Goal: Task Accomplishment & Management: Manage account settings

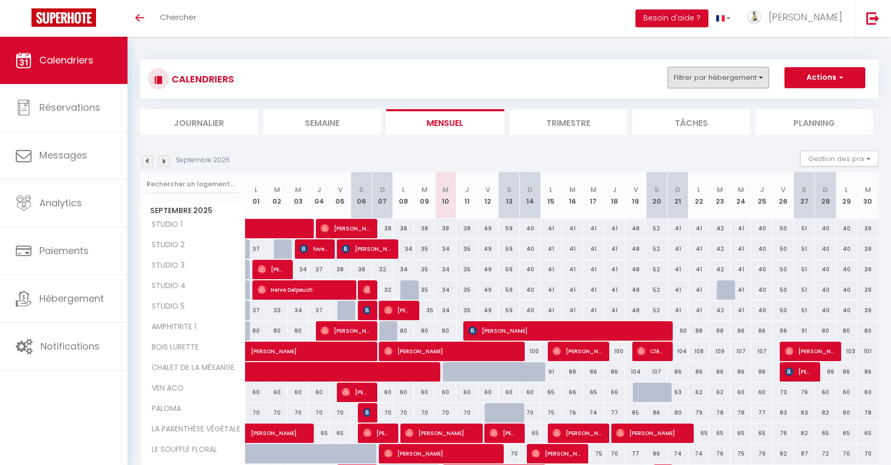
click at [729, 81] on button "Filtrer par hébergement" at bounding box center [718, 77] width 101 height 21
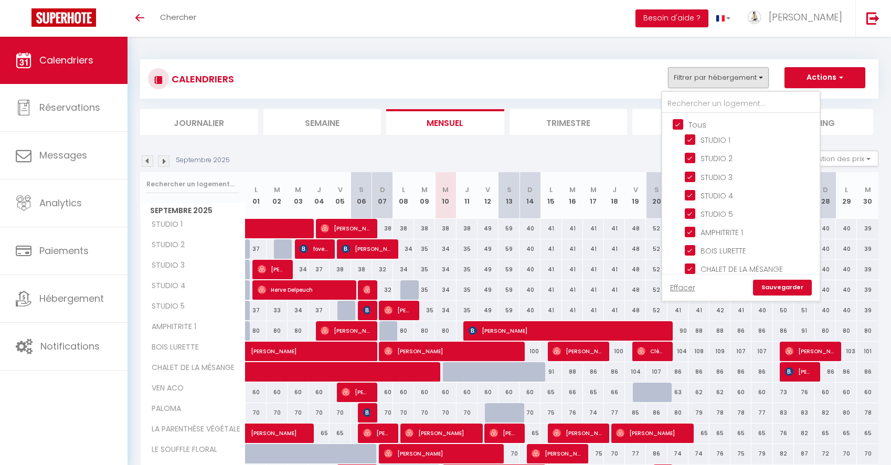
click at [680, 123] on input "Tous" at bounding box center [751, 124] width 157 height 10
checkbox input "false"
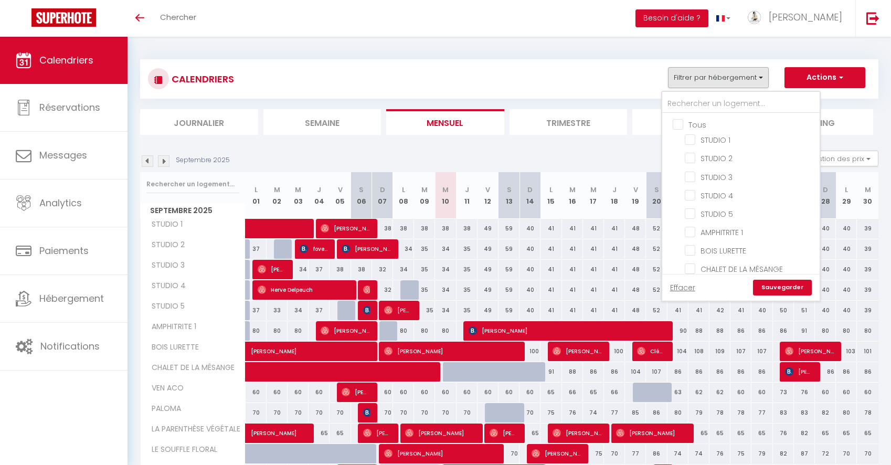
checkbox input "false"
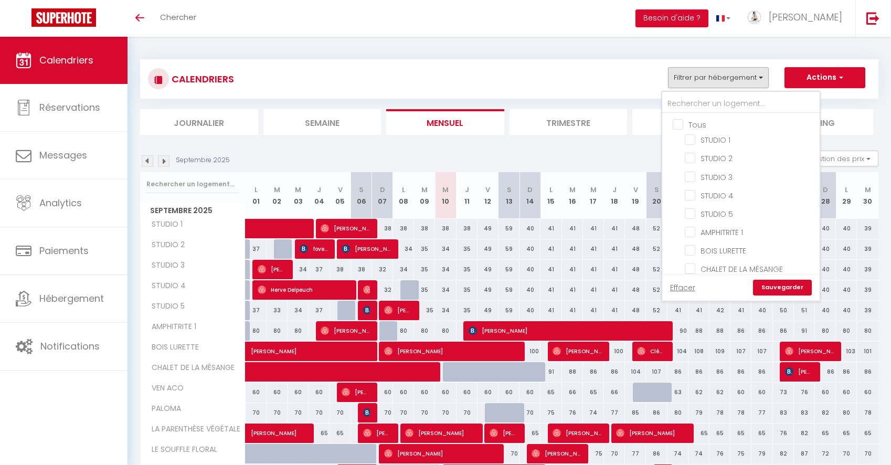
checkbox input "false"
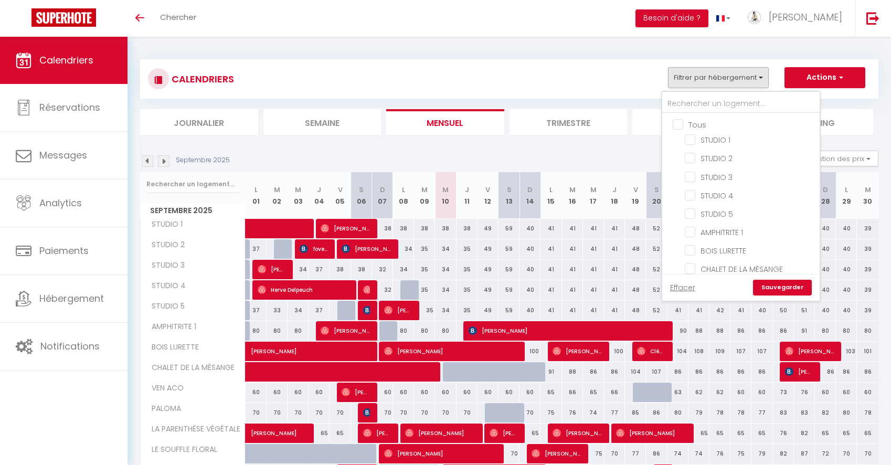
checkbox input "false"
click at [705, 239] on input "BOIS LURETTE" at bounding box center [750, 241] width 131 height 10
checkbox input "true"
click at [780, 291] on link "Sauvegarder" at bounding box center [782, 288] width 59 height 16
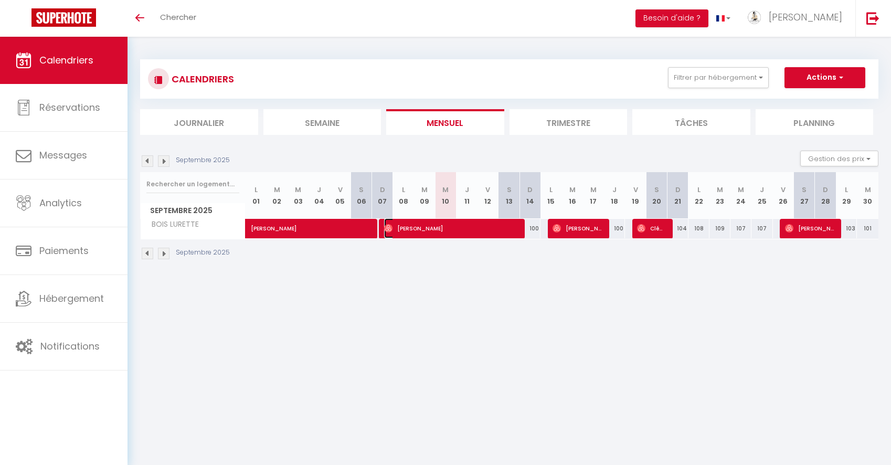
click at [470, 232] on span "[PERSON_NAME]" at bounding box center [450, 228] width 133 height 20
select select "OK"
select select "0"
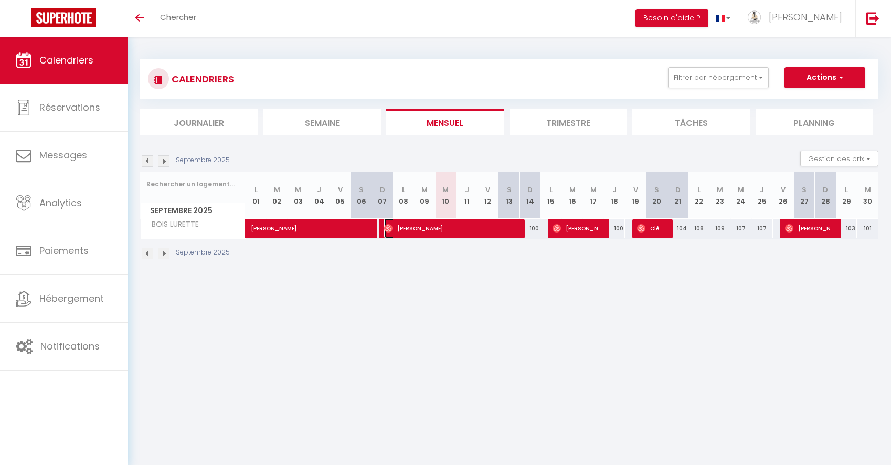
select select "1"
select select
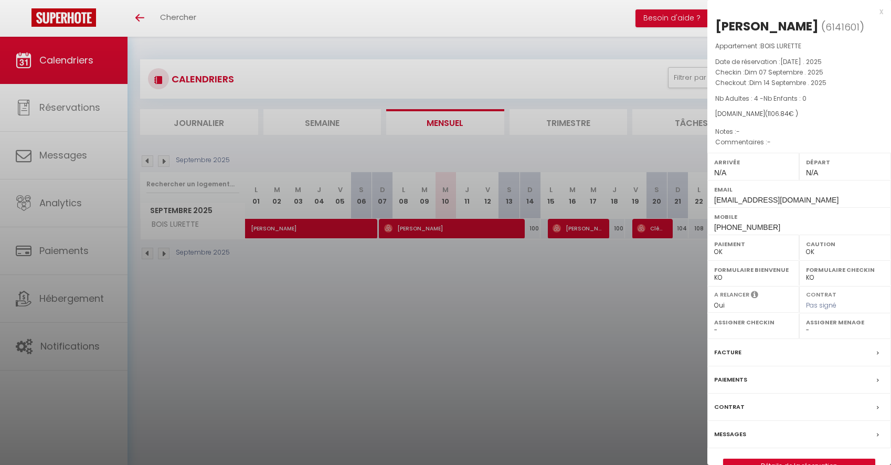
click at [656, 299] on div at bounding box center [445, 232] width 891 height 465
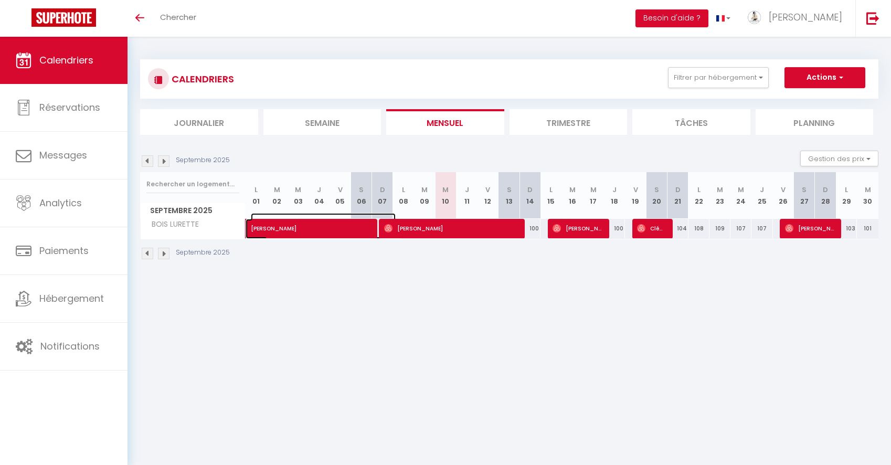
click at [291, 230] on span "[PERSON_NAME]" at bounding box center [323, 223] width 145 height 20
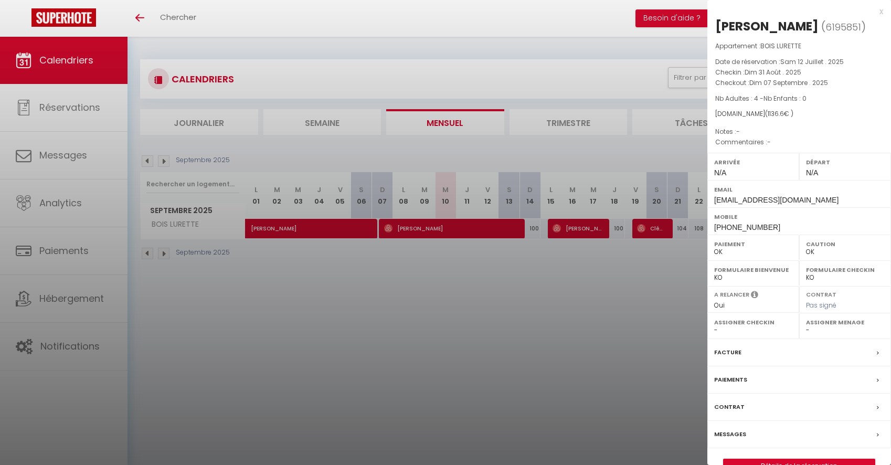
click at [657, 309] on div at bounding box center [445, 232] width 891 height 465
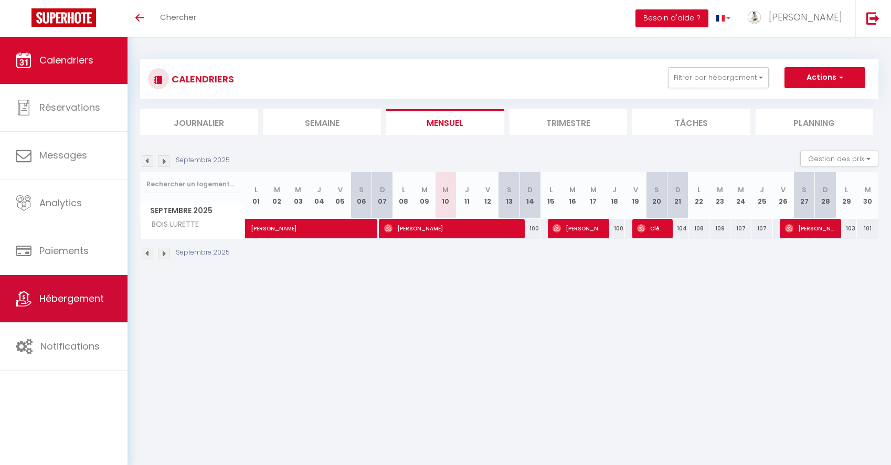
click at [68, 298] on span "Hébergement" at bounding box center [71, 298] width 65 height 13
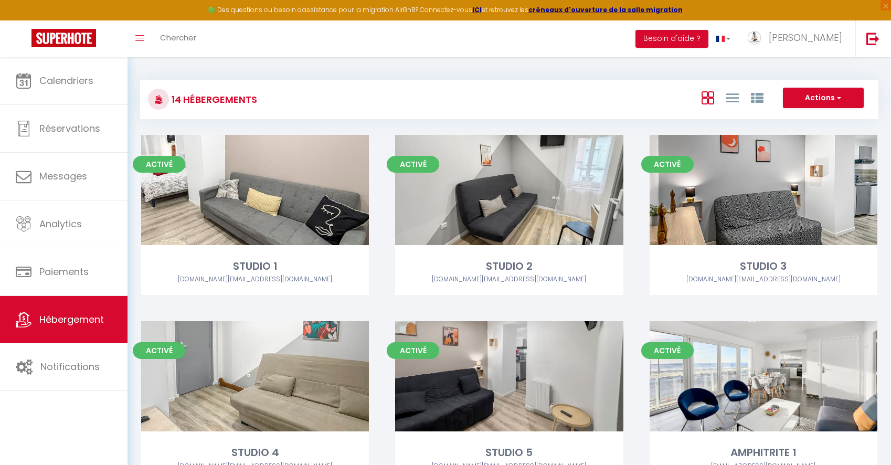
scroll to position [87, 0]
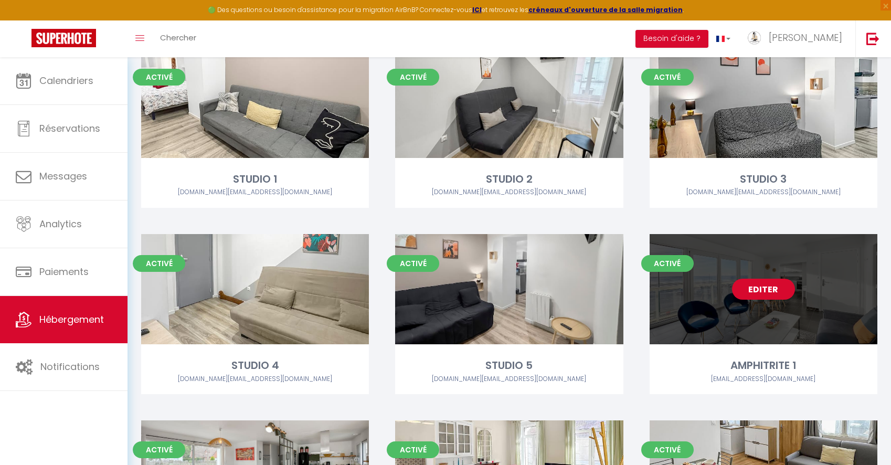
click at [753, 295] on link "Editer" at bounding box center [763, 289] width 63 height 21
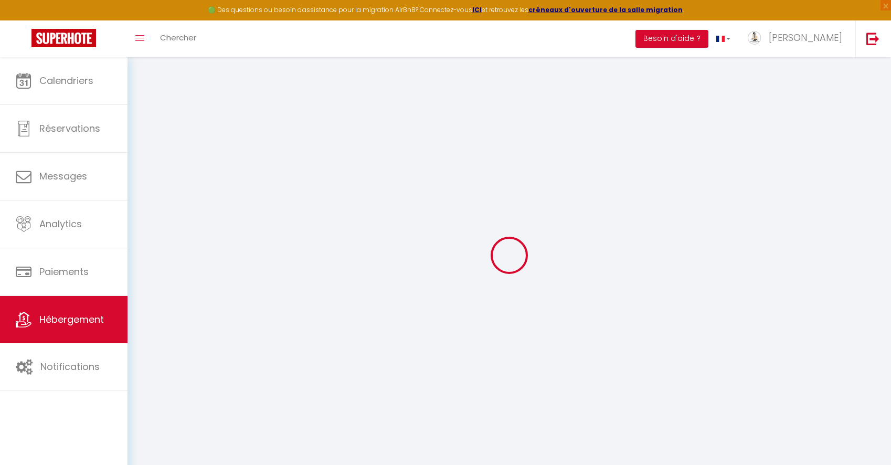
select select
checkbox input "false"
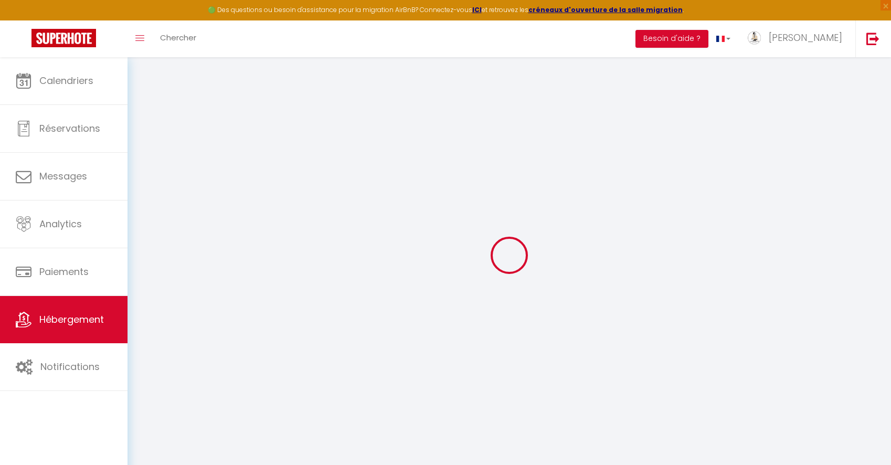
checkbox input "false"
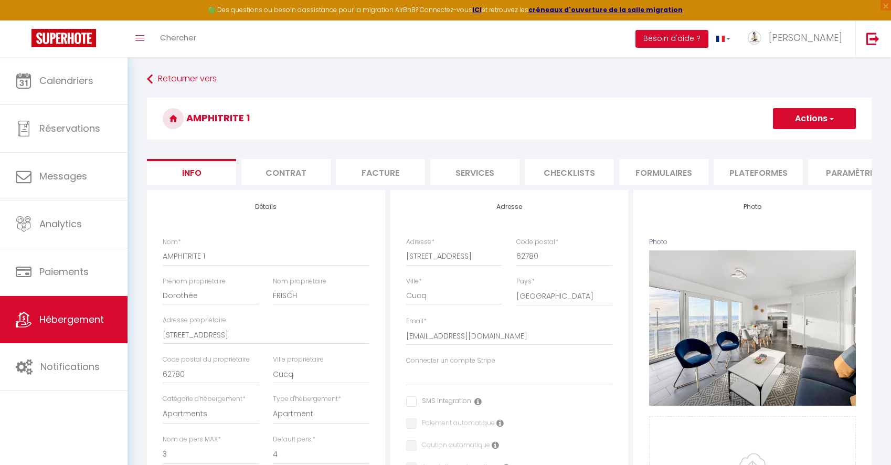
click at [749, 164] on li "Plateformes" at bounding box center [758, 172] width 89 height 26
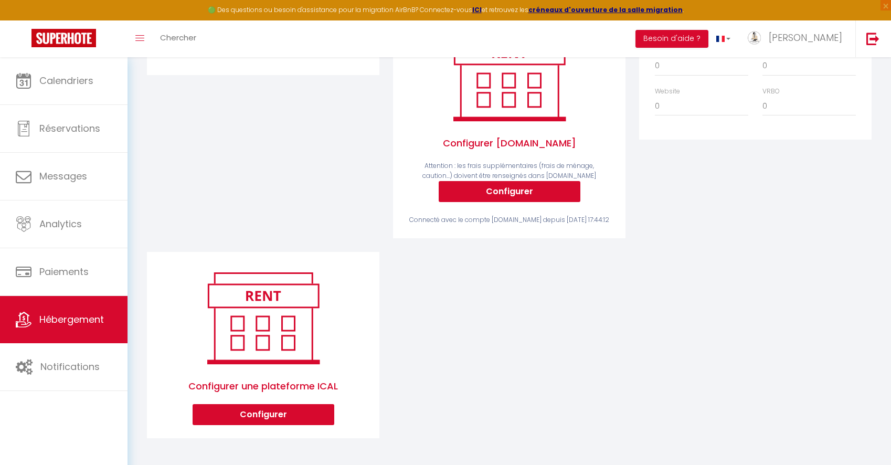
scroll to position [234, 0]
select select "EUR"
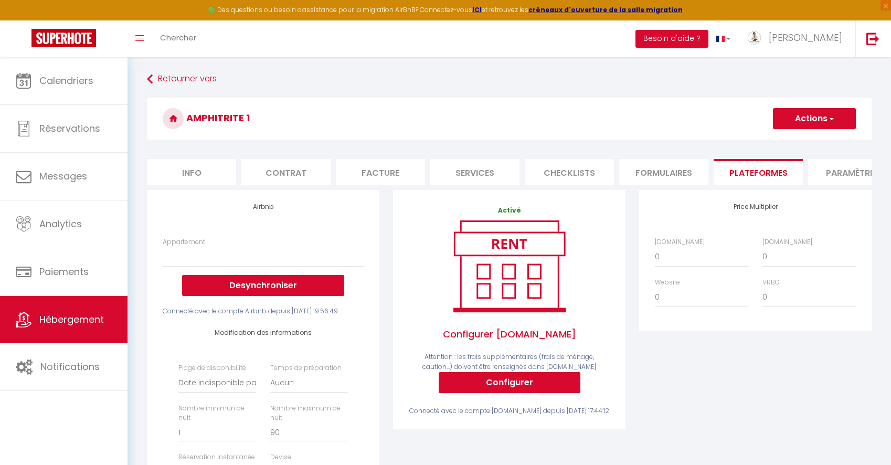
scroll to position [367, 0]
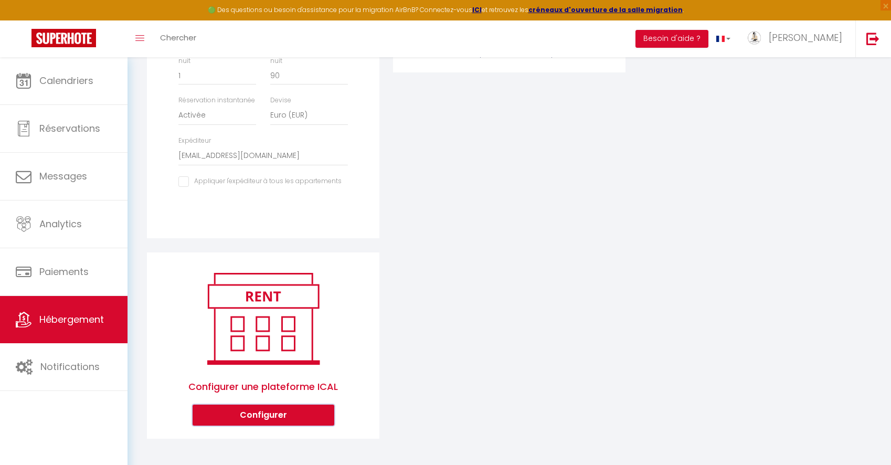
click at [303, 413] on button "Configurer" at bounding box center [264, 415] width 142 height 21
select select "1"
select select
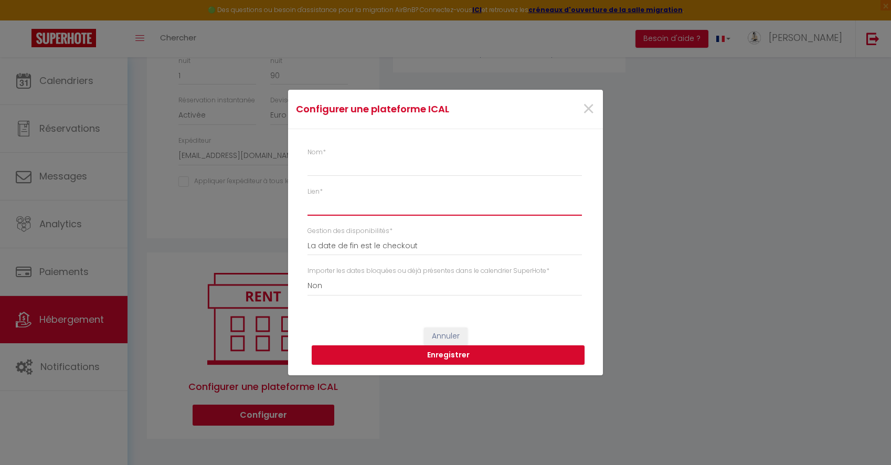
click at [401, 202] on input "Lien *" at bounding box center [445, 205] width 274 height 19
click at [583, 112] on span "×" at bounding box center [588, 108] width 13 height 31
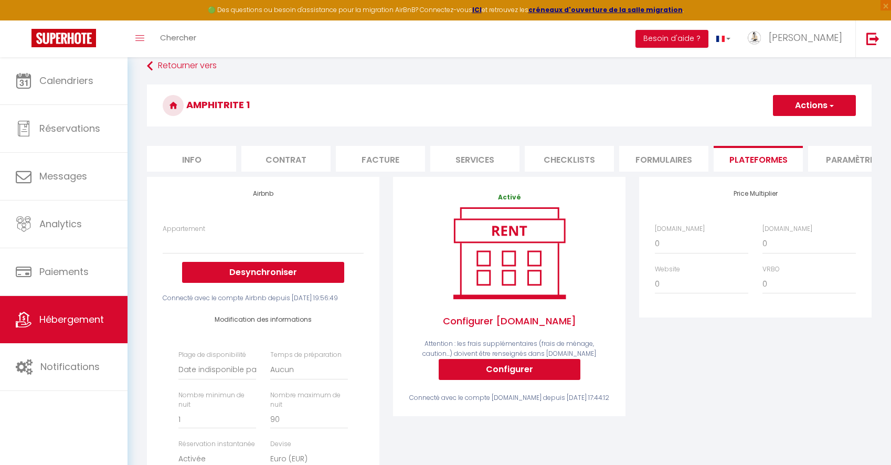
scroll to position [0, 0]
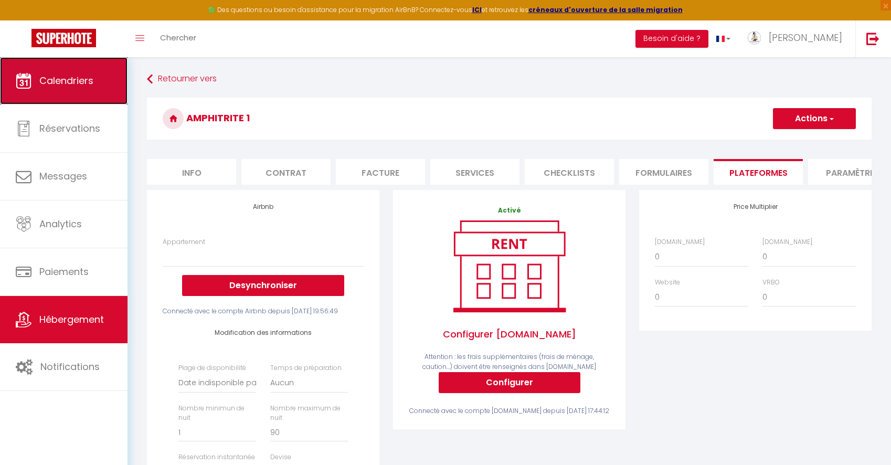
click at [70, 69] on link "Calendriers" at bounding box center [64, 80] width 128 height 47
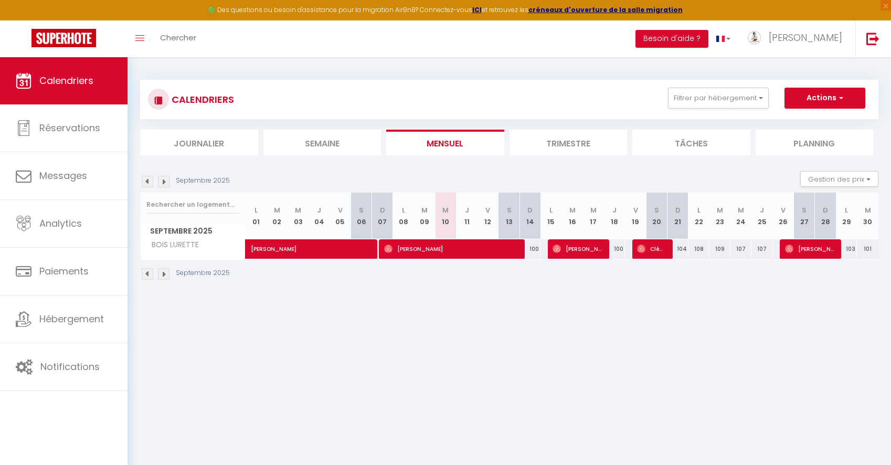
click at [149, 180] on img at bounding box center [148, 182] width 12 height 12
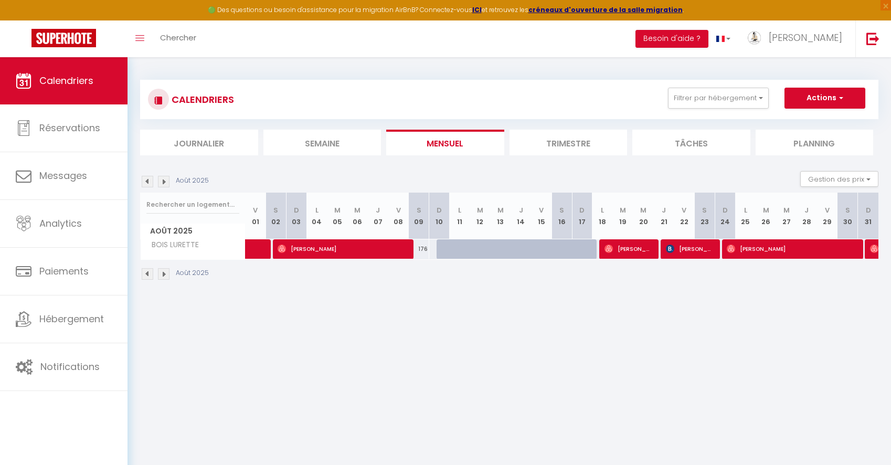
click at [164, 184] on img at bounding box center [164, 182] width 12 height 12
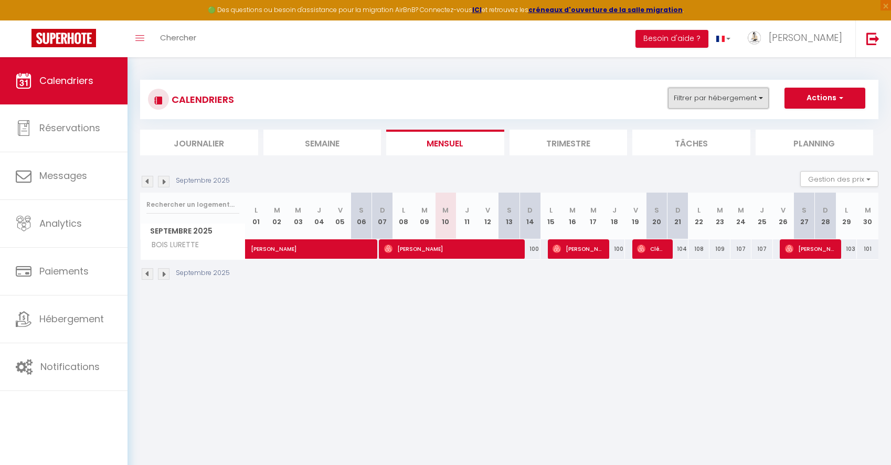
click at [743, 94] on button "Filtrer par hébergement" at bounding box center [718, 98] width 101 height 21
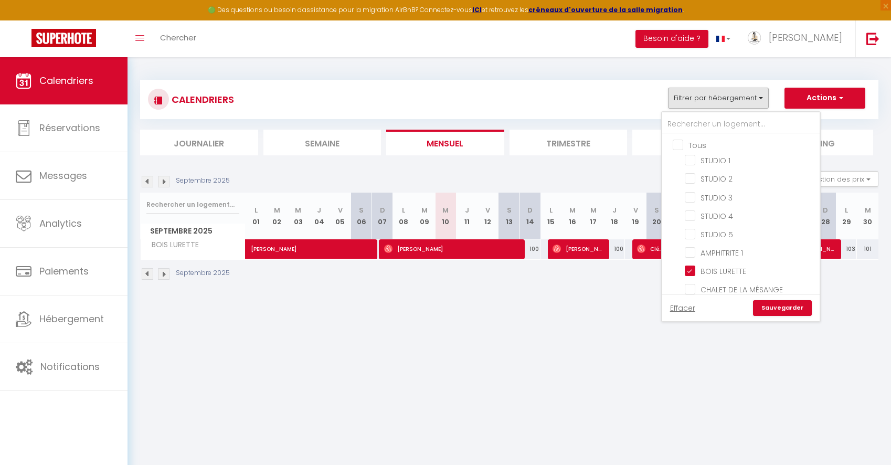
click at [682, 145] on input "Tous" at bounding box center [751, 144] width 157 height 10
checkbox input "true"
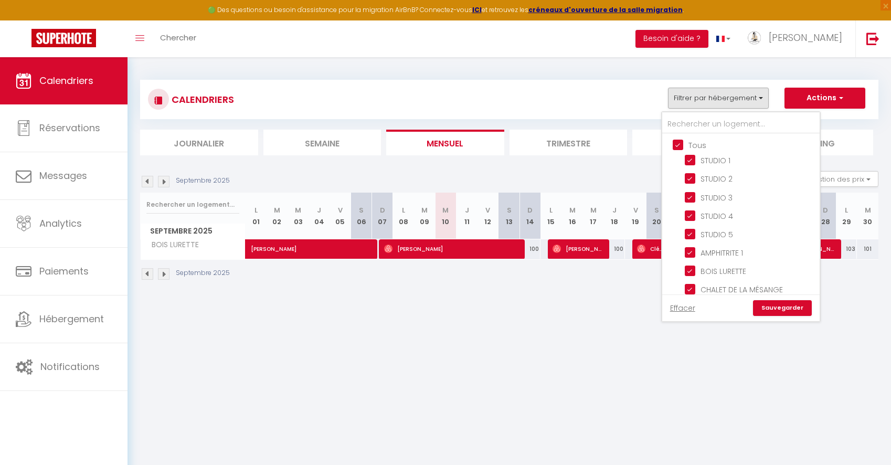
checkbox input "true"
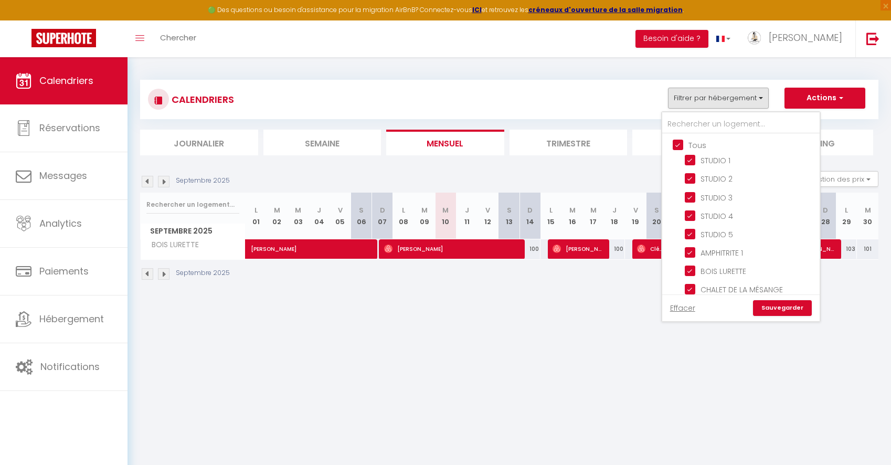
checkbox input "true"
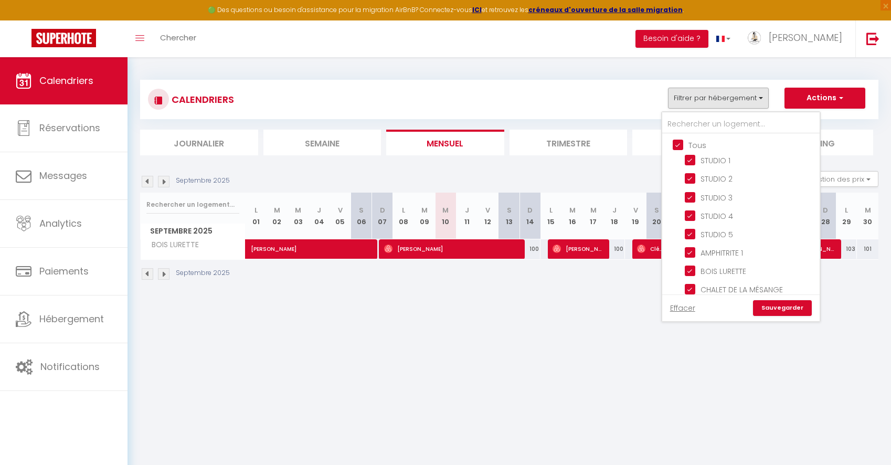
click at [771, 304] on link "Sauvegarder" at bounding box center [782, 308] width 59 height 16
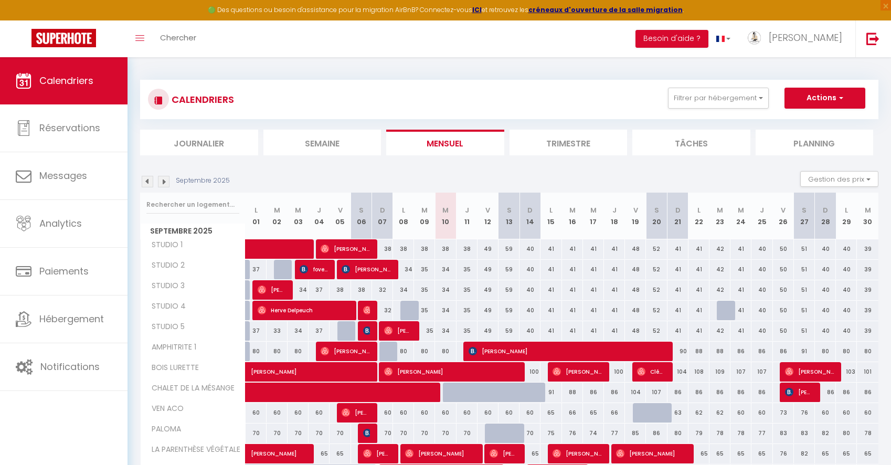
click at [154, 185] on div "Septembre 2025" at bounding box center [186, 182] width 93 height 12
click at [152, 185] on img at bounding box center [148, 182] width 12 height 12
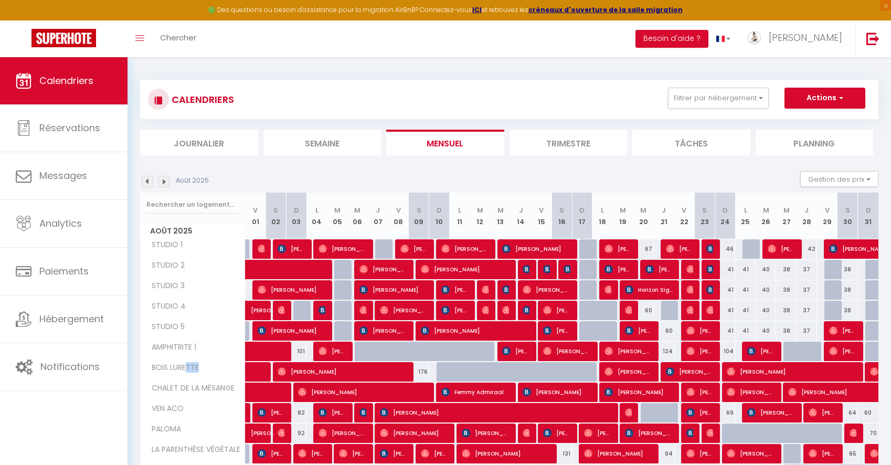
drag, startPoint x: 185, startPoint y: 368, endPoint x: 198, endPoint y: 368, distance: 13.1
click at [198, 368] on span "BOIS LURETTE" at bounding box center [171, 368] width 59 height 12
click at [328, 369] on span "[PERSON_NAME]" at bounding box center [343, 372] width 130 height 20
select select "OK"
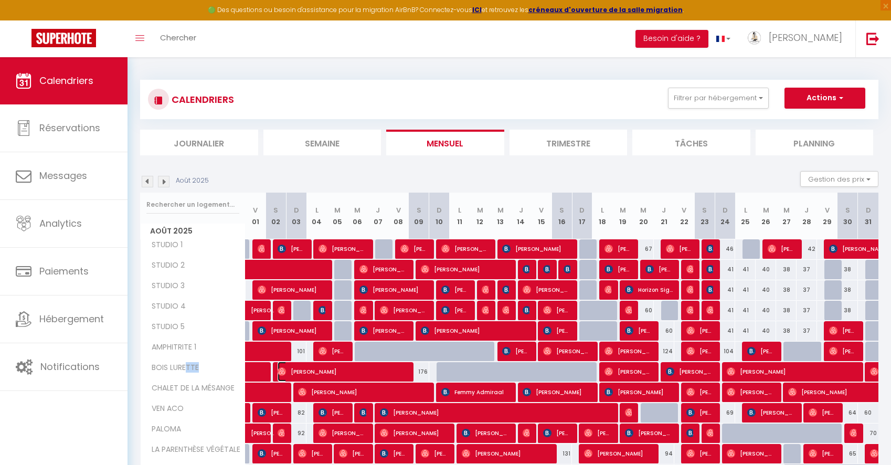
select select "0"
select select "1"
select select
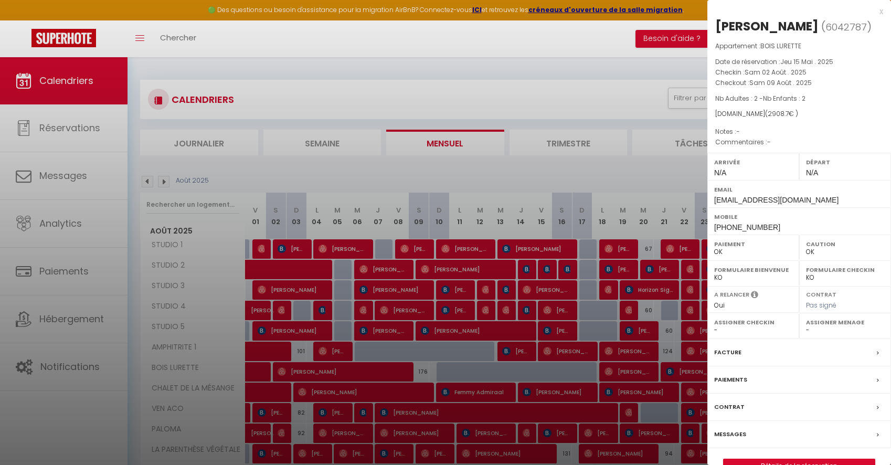
click at [412, 103] on div at bounding box center [445, 232] width 891 height 465
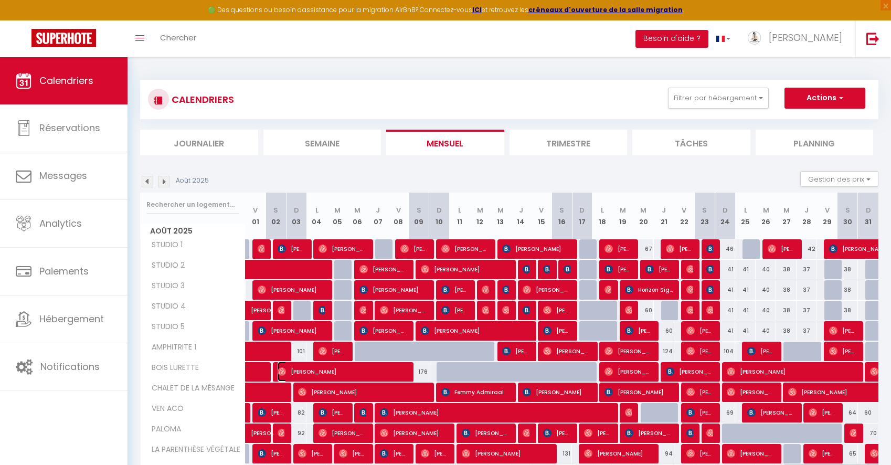
click at [334, 376] on span "[PERSON_NAME]" at bounding box center [343, 372] width 130 height 20
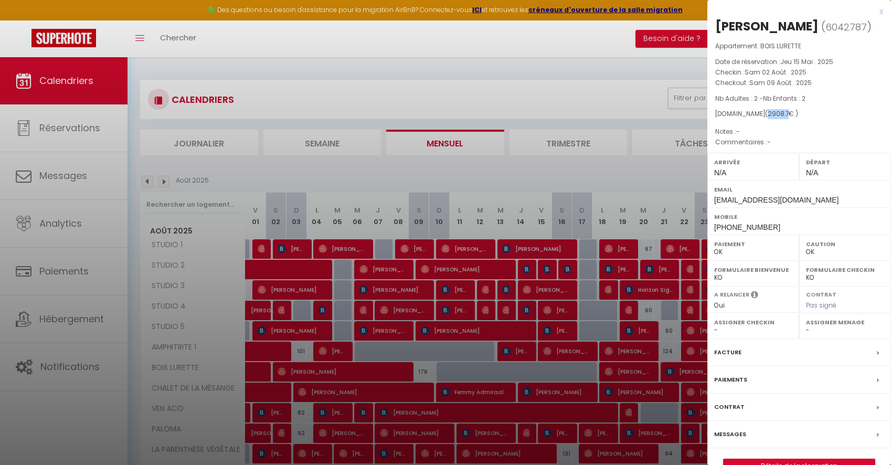
drag, startPoint x: 758, startPoint y: 116, endPoint x: 777, endPoint y: 116, distance: 18.9
click at [777, 116] on span "( 2908.7 € )" at bounding box center [781, 113] width 33 height 9
click at [791, 115] on div "[DOMAIN_NAME] ( 2908.7 € )" at bounding box center [799, 114] width 168 height 10
click at [879, 10] on div "x" at bounding box center [795, 11] width 176 height 13
